Goal: Navigation & Orientation: Find specific page/section

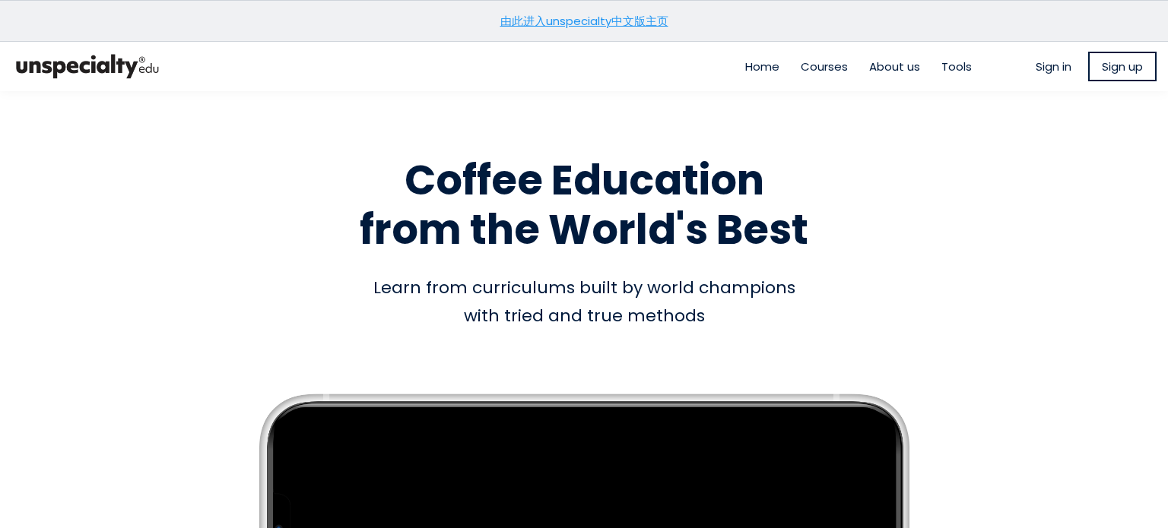
click at [894, 71] on span "About us" at bounding box center [894, 66] width 51 height 17
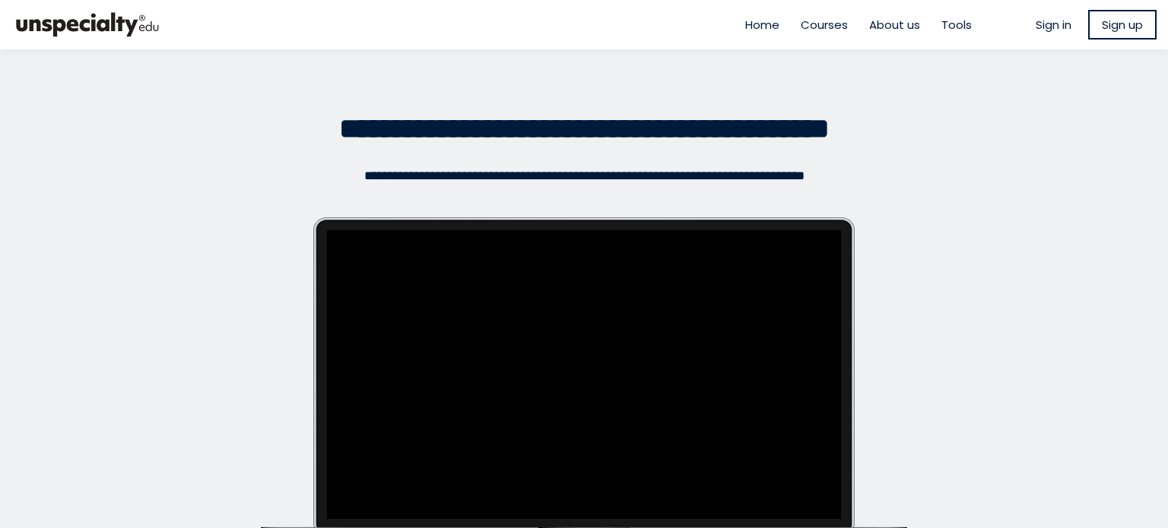
click at [899, 21] on span "About us" at bounding box center [894, 24] width 51 height 17
click at [760, 19] on span "Home" at bounding box center [762, 24] width 34 height 17
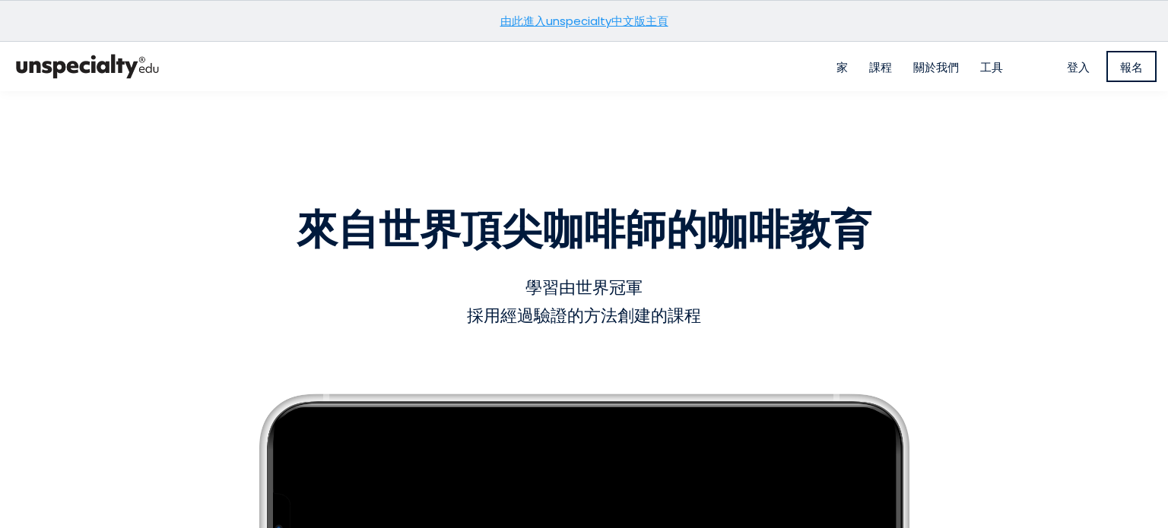
click at [861, 189] on h1 "來自世界頂尖咖啡師的 咖啡教育" at bounding box center [584, 205] width 867 height 99
click at [918, 71] on font "關於我們" at bounding box center [936, 67] width 46 height 16
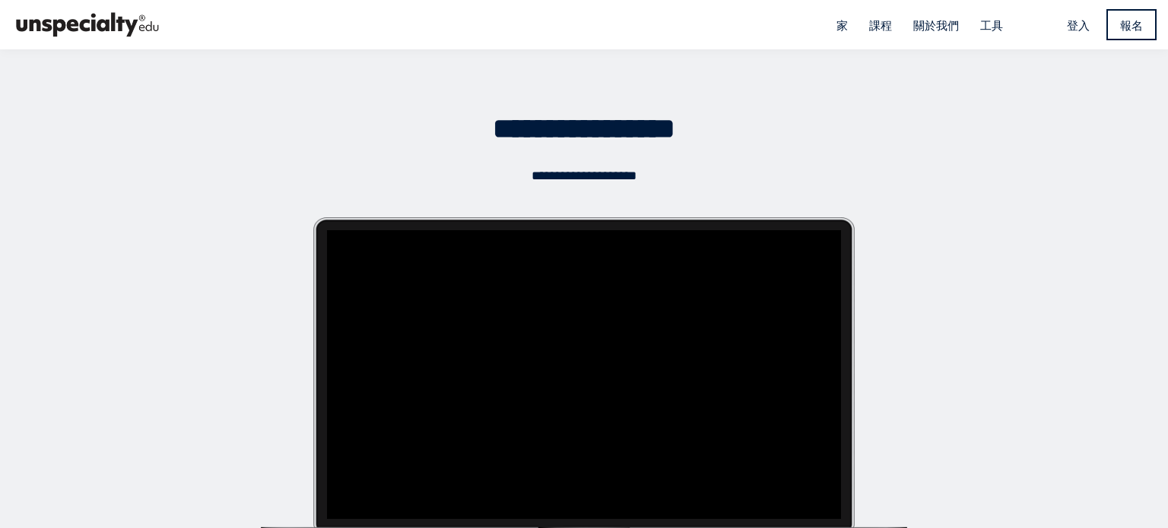
click at [988, 27] on font "工具" at bounding box center [991, 25] width 23 height 16
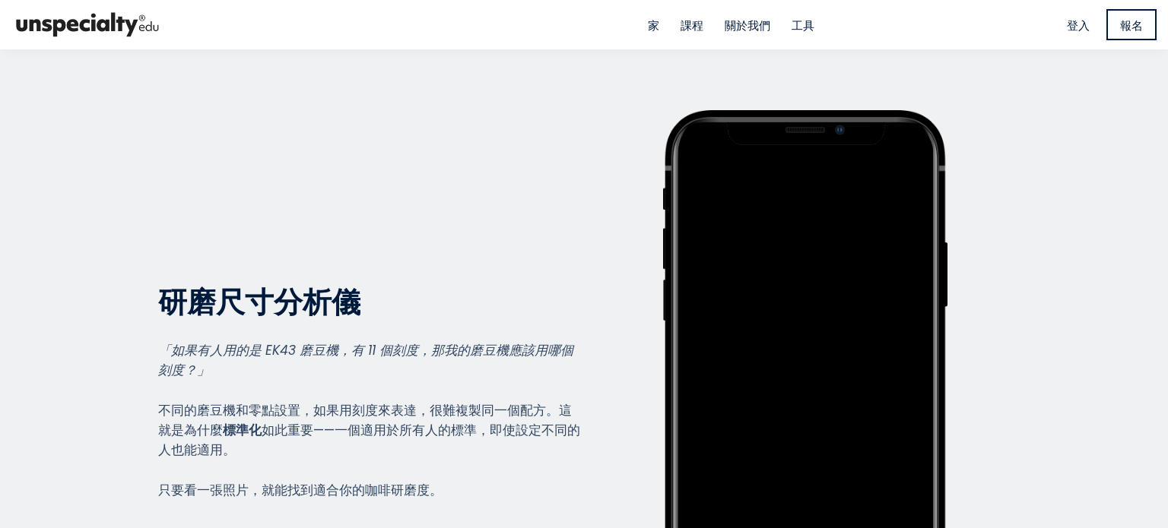
click at [745, 27] on font "關於我們" at bounding box center [748, 25] width 46 height 16
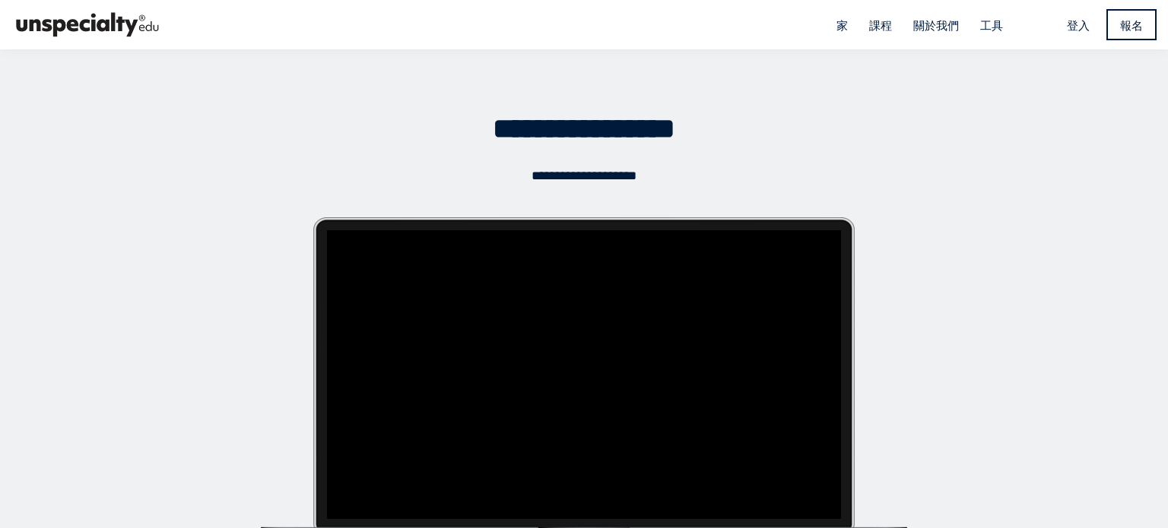
click at [871, 25] on font "課程" at bounding box center [880, 25] width 23 height 16
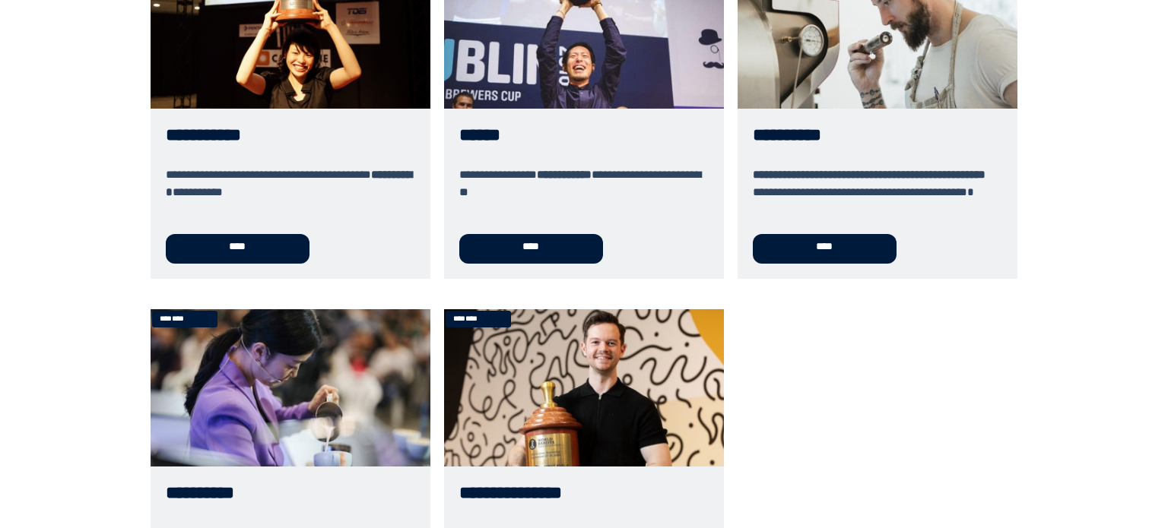
scroll to position [1009, 0]
